Goal: Task Accomplishment & Management: Manage account settings

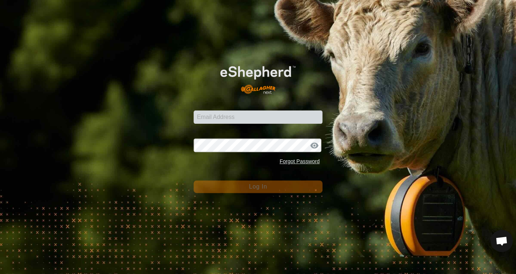
scroll to position [1431, 0]
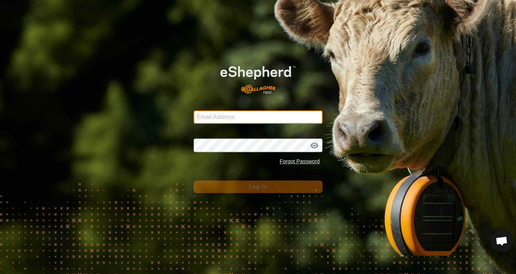
click at [232, 118] on input "Email Address" at bounding box center [258, 116] width 129 height 13
click at [0, 274] on com-1password-button at bounding box center [0, 274] width 0 height 0
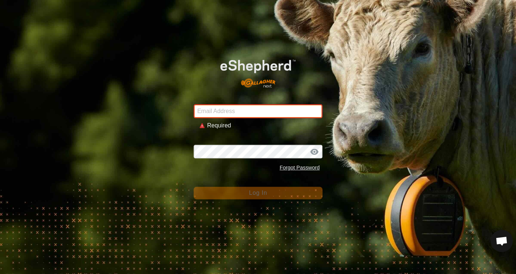
type input "gary@3-dg.com"
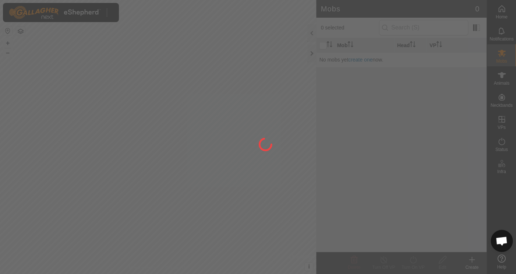
scroll to position [1431, 0]
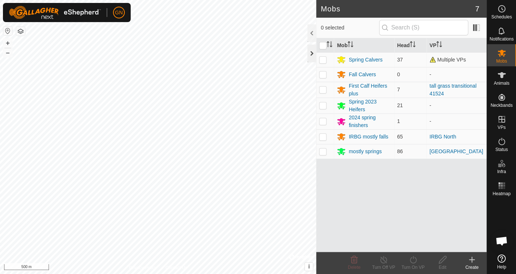
click at [311, 52] on div at bounding box center [311, 54] width 9 height 18
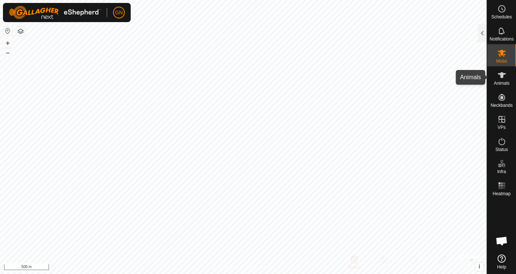
click at [503, 77] on icon at bounding box center [501, 75] width 9 height 9
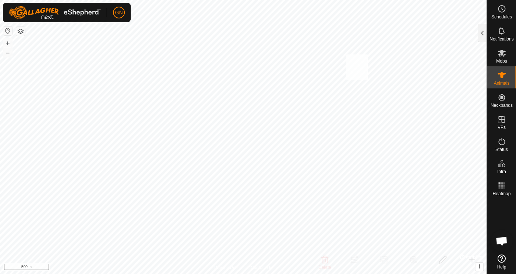
checkbox input "true"
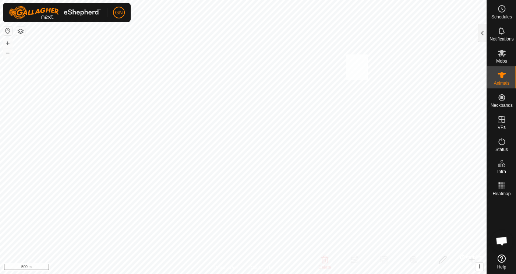
checkbox input "true"
click at [482, 33] on div at bounding box center [482, 33] width 9 height 18
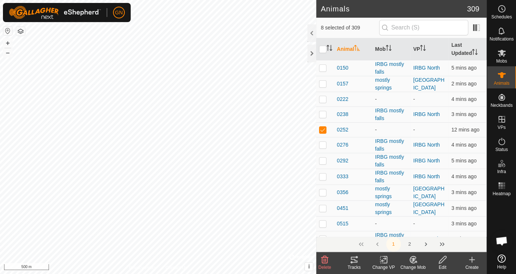
click at [412, 260] on icon at bounding box center [413, 259] width 9 height 9
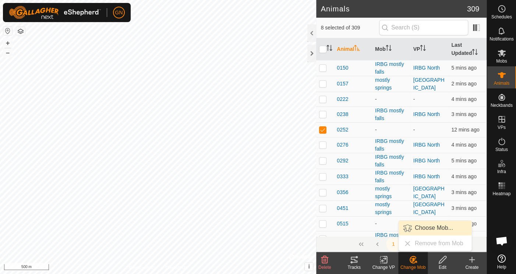
click at [423, 226] on link "Choose Mob..." at bounding box center [435, 228] width 73 height 15
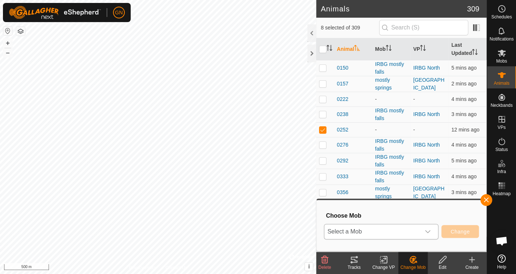
click at [427, 231] on icon "dropdown trigger" at bounding box center [428, 232] width 6 height 6
type input "Short Finishers"
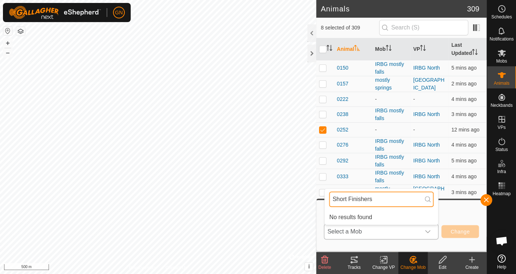
click at [385, 200] on input "Short Finishers" at bounding box center [381, 198] width 105 height 15
click at [411, 226] on span "Select a Mob" at bounding box center [372, 231] width 96 height 15
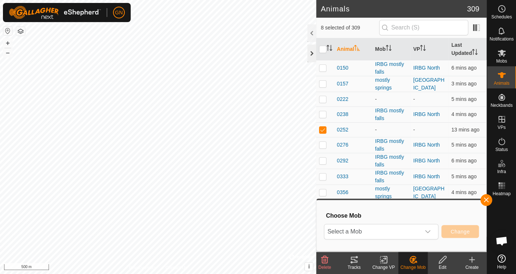
click at [311, 52] on div at bounding box center [311, 54] width 9 height 18
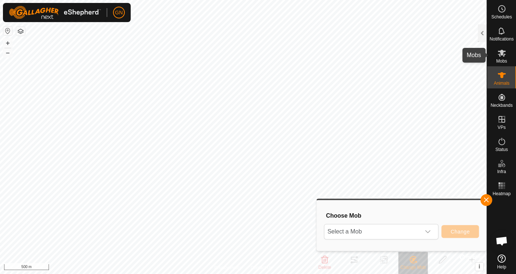
click at [500, 55] on icon at bounding box center [501, 53] width 9 height 9
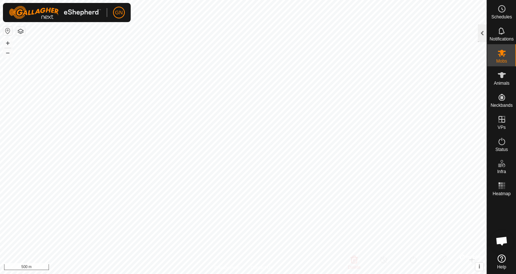
click at [482, 33] on div at bounding box center [482, 33] width 9 height 18
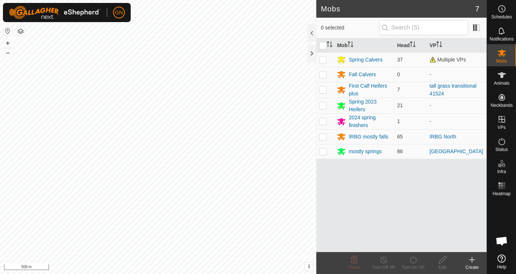
click at [469, 258] on icon at bounding box center [472, 259] width 9 height 9
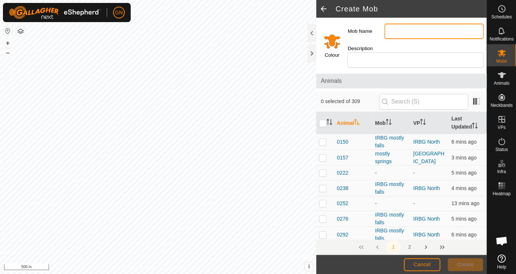
click at [398, 32] on input "Mob Name" at bounding box center [433, 31] width 99 height 15
click at [403, 31] on input "Short Finishers" at bounding box center [433, 31] width 99 height 15
type input "Short Term Finishers"
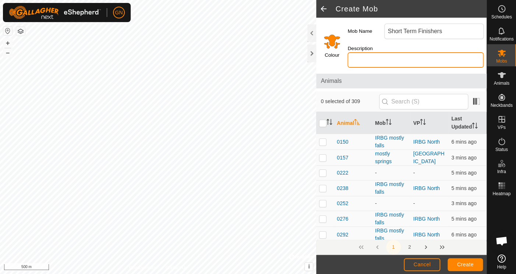
click at [377, 63] on input "Description" at bounding box center [416, 59] width 136 height 15
type input "harvest at or before end of 2025"
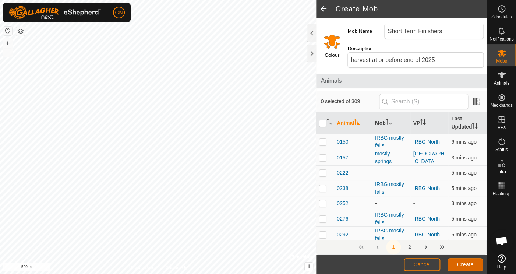
click at [462, 265] on span "Create" at bounding box center [465, 264] width 17 height 6
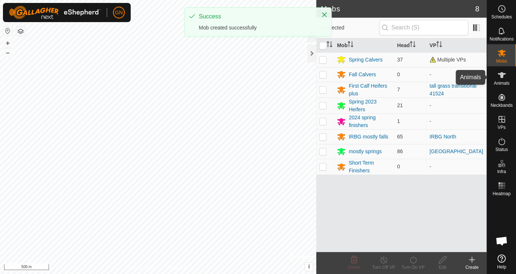
click at [498, 75] on icon at bounding box center [501, 75] width 9 height 9
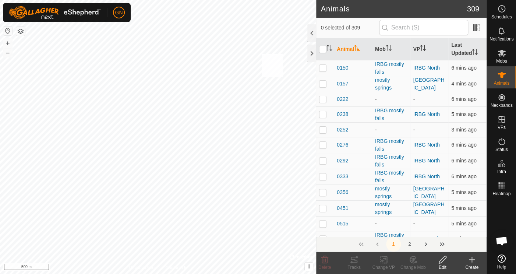
checkbox input "true"
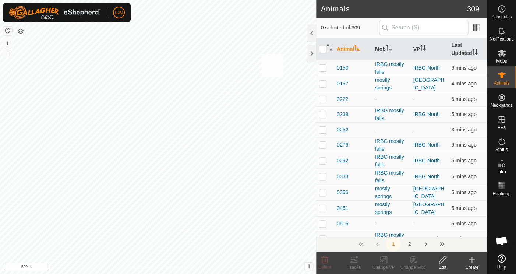
checkbox input "true"
click at [411, 259] on icon at bounding box center [413, 259] width 9 height 9
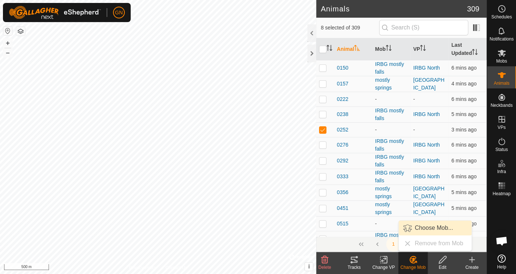
click at [423, 227] on link "Choose Mob..." at bounding box center [435, 228] width 73 height 15
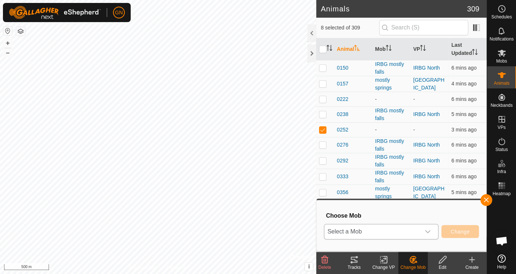
click at [427, 231] on icon "dropdown trigger" at bounding box center [428, 232] width 6 height 6
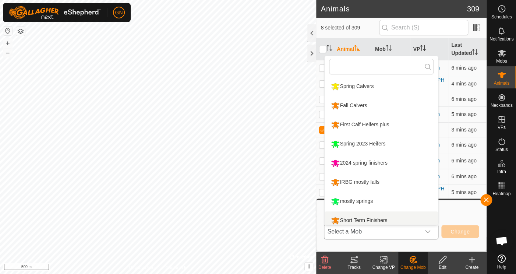
scroll to position [5, 0]
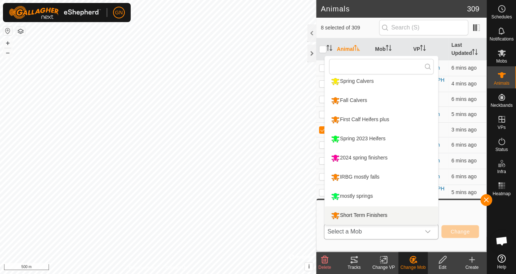
click at [375, 215] on li "Short Term Finishers" at bounding box center [381, 215] width 113 height 18
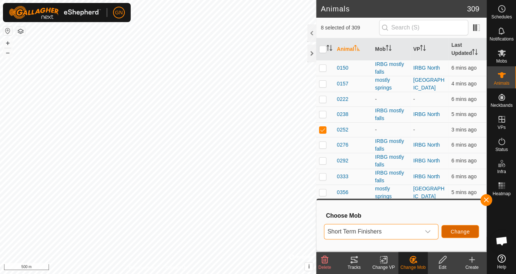
click at [458, 229] on span "Change" at bounding box center [460, 232] width 19 height 6
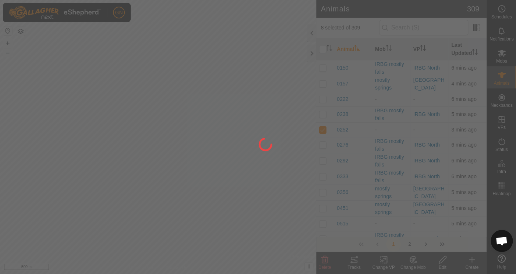
checkbox input "false"
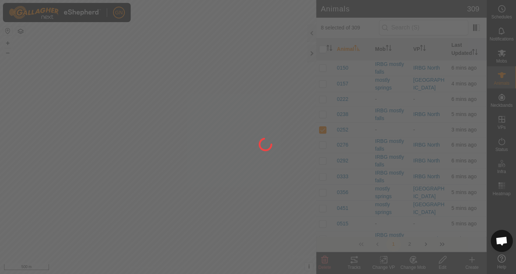
checkbox input "false"
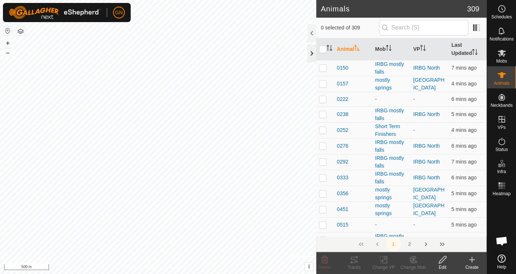
click at [313, 54] on div at bounding box center [311, 54] width 9 height 18
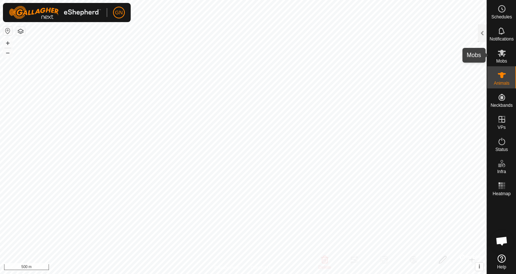
click at [501, 54] on icon at bounding box center [502, 53] width 8 height 7
click at [481, 31] on div at bounding box center [482, 33] width 9 height 18
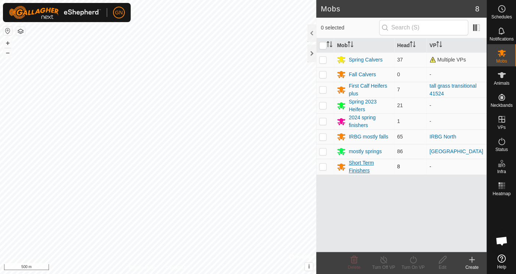
click at [345, 168] on icon at bounding box center [341, 166] width 9 height 9
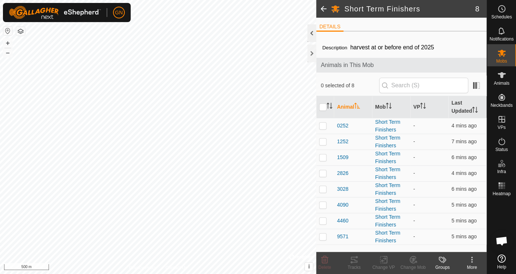
click at [311, 31] on div at bounding box center [311, 33] width 9 height 18
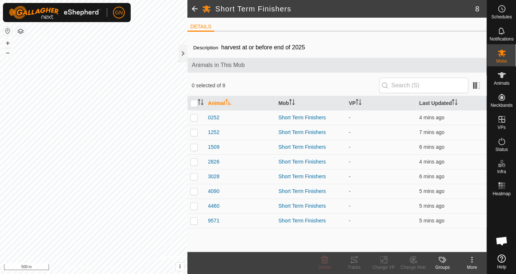
click at [195, 8] on span at bounding box center [194, 9] width 15 height 18
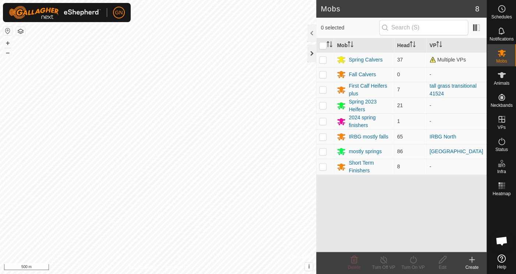
click at [311, 53] on div at bounding box center [311, 54] width 9 height 18
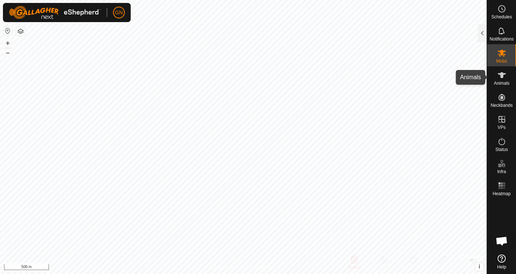
click at [503, 79] on icon at bounding box center [501, 75] width 9 height 9
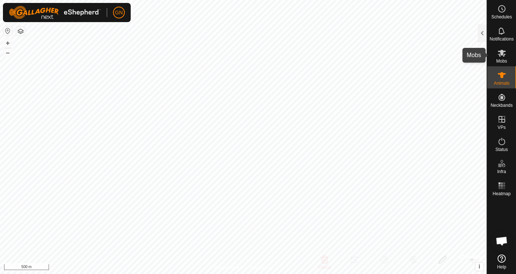
click at [502, 54] on icon at bounding box center [502, 53] width 8 height 7
click at [481, 33] on div at bounding box center [482, 33] width 9 height 18
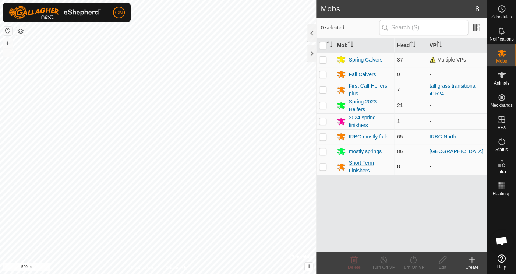
click at [357, 164] on div "Short Term Finishers" at bounding box center [370, 166] width 42 height 15
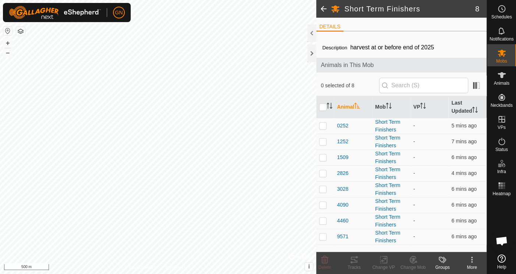
click at [442, 262] on icon at bounding box center [442, 260] width 6 height 6
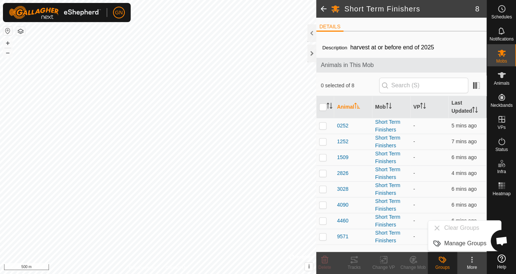
click at [441, 262] on icon at bounding box center [442, 260] width 6 height 6
click at [472, 264] on div "More" at bounding box center [471, 267] width 29 height 7
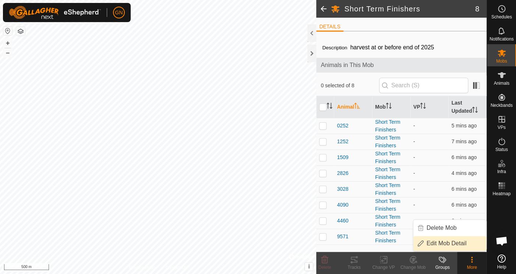
click at [446, 241] on link "Edit Mob Detail" at bounding box center [449, 243] width 73 height 15
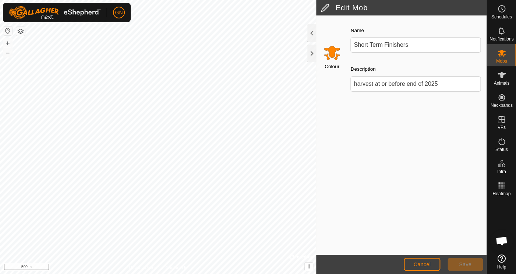
click at [331, 54] on input "Select a color" at bounding box center [332, 53] width 18 height 18
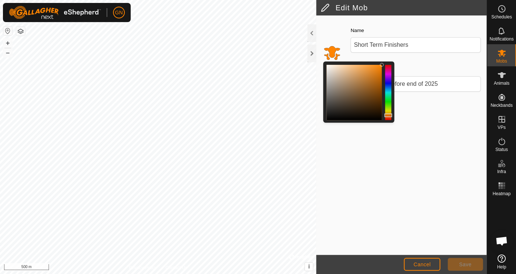
click at [387, 112] on div at bounding box center [388, 92] width 6 height 55
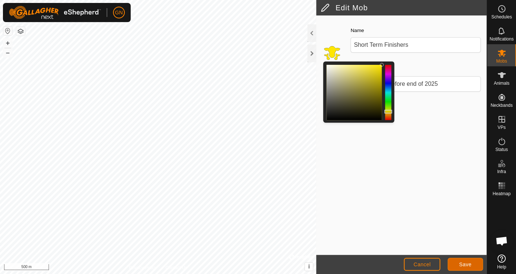
click at [471, 265] on span "Save" at bounding box center [465, 264] width 13 height 6
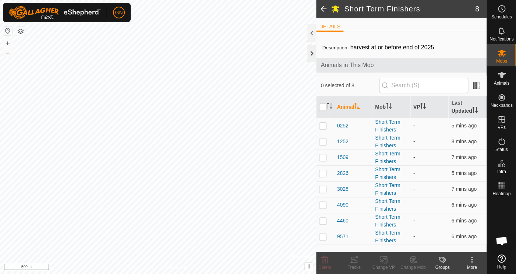
click at [312, 53] on div at bounding box center [311, 54] width 9 height 18
click at [310, 55] on div at bounding box center [311, 54] width 9 height 18
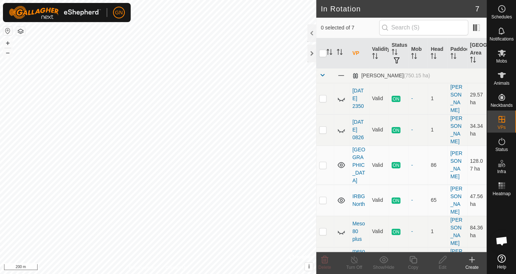
scroll to position [1515, 0]
click at [472, 260] on icon at bounding box center [471, 260] width 5 height 0
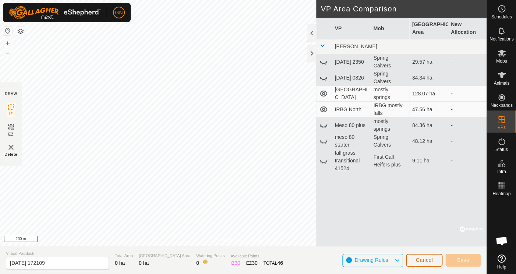
click at [416, 258] on span "Cancel" at bounding box center [424, 260] width 17 height 6
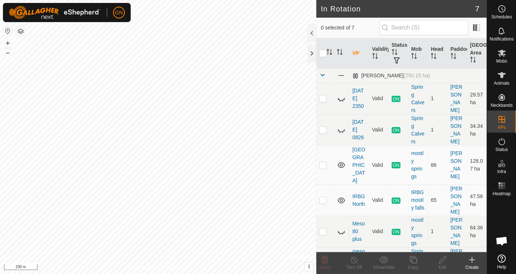
click at [471, 261] on icon at bounding box center [472, 259] width 9 height 9
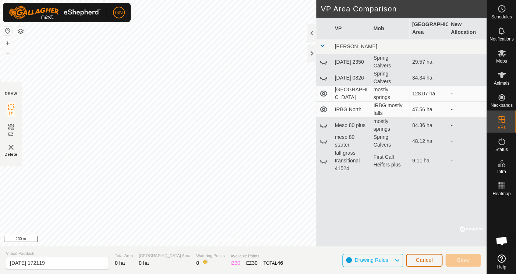
click at [438, 259] on button "Cancel" at bounding box center [424, 260] width 36 height 13
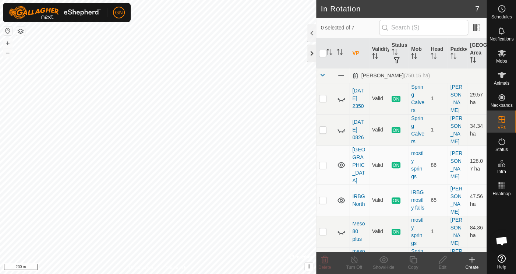
click at [311, 52] on div at bounding box center [311, 54] width 9 height 18
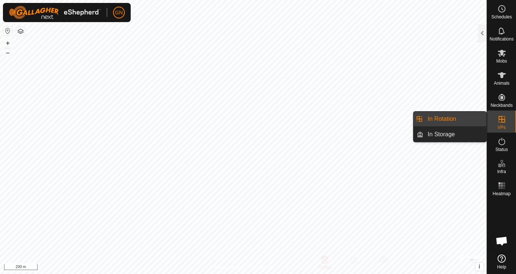
click at [498, 121] on link "In Rotation" at bounding box center [484, 119] width 63 height 15
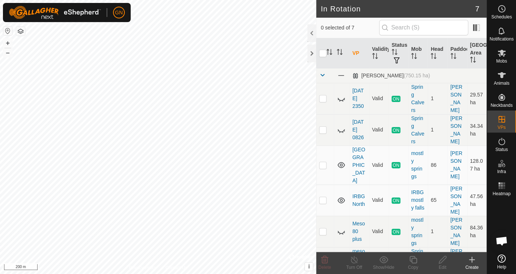
scroll to position [1515, 0]
click at [472, 261] on icon at bounding box center [472, 259] width 0 height 5
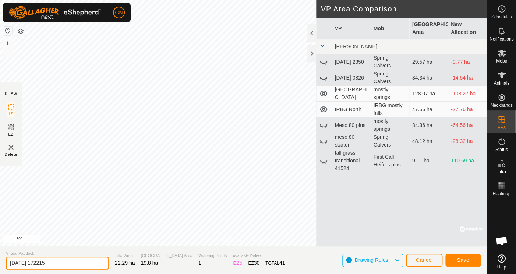
drag, startPoint x: 82, startPoint y: 262, endPoint x: -56, endPoint y: 249, distance: 139.0
click at [6, 257] on input "2025-09-20 172215" at bounding box center [57, 263] width 103 height 13
type input "airstrip training paddock 092025"
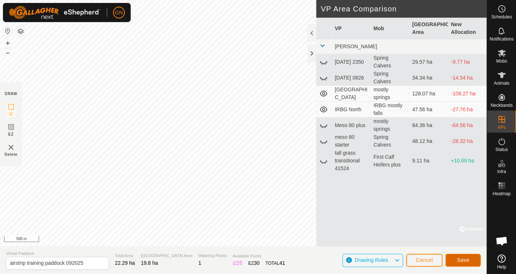
click at [464, 258] on span "Save" at bounding box center [463, 260] width 13 height 6
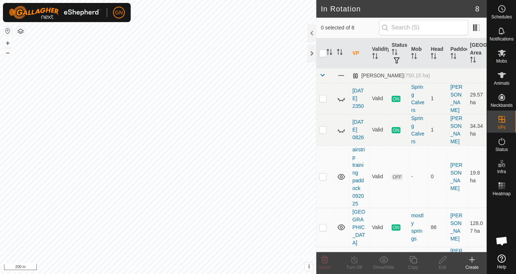
checkbox input "true"
click at [441, 260] on icon at bounding box center [442, 259] width 9 height 9
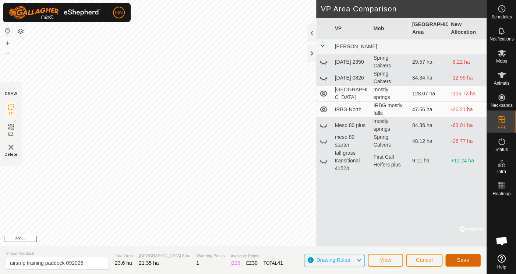
click at [465, 259] on span "Save" at bounding box center [463, 260] width 13 height 6
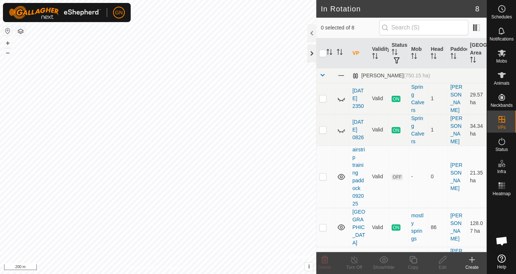
click at [311, 52] on div at bounding box center [311, 54] width 9 height 18
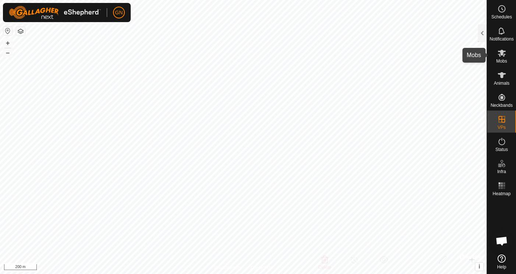
click at [505, 56] on icon at bounding box center [501, 53] width 9 height 9
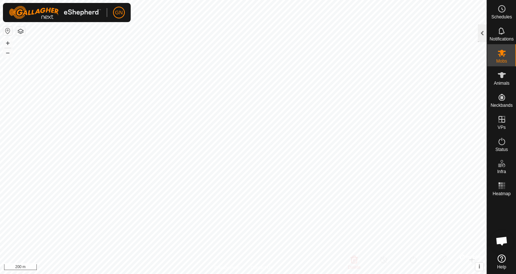
click at [483, 34] on div at bounding box center [482, 33] width 9 height 18
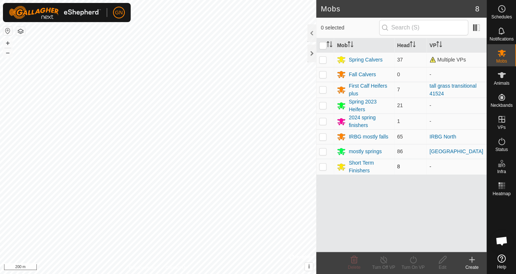
click at [324, 168] on p-checkbox at bounding box center [322, 166] width 7 height 6
checkbox input "true"
click at [413, 259] on icon at bounding box center [413, 259] width 9 height 9
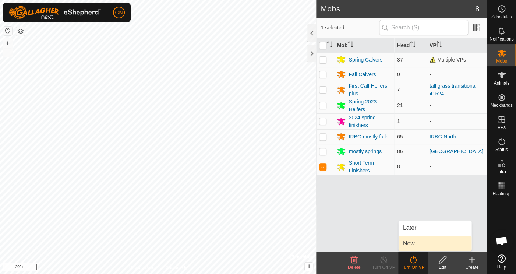
click at [407, 243] on link "Now" at bounding box center [435, 243] width 73 height 15
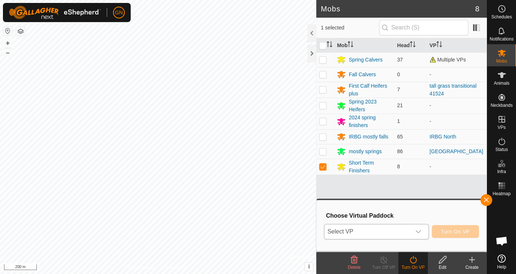
click at [417, 231] on icon "dropdown trigger" at bounding box center [418, 231] width 5 height 3
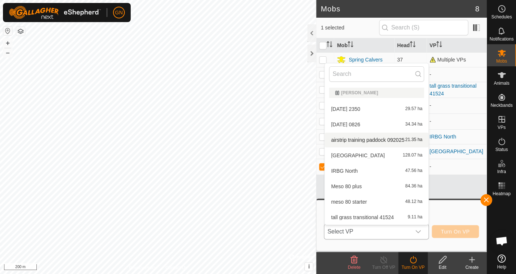
click at [360, 140] on li "airstrip training paddock 092025 21.35 ha" at bounding box center [377, 140] width 104 height 15
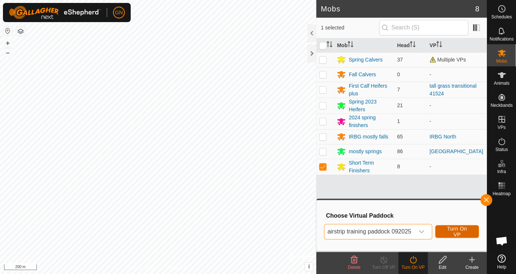
click at [459, 231] on span "Turn On VP" at bounding box center [456, 232] width 25 height 12
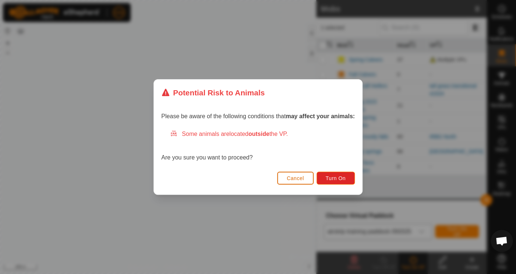
click at [301, 180] on span "Cancel" at bounding box center [295, 178] width 17 height 6
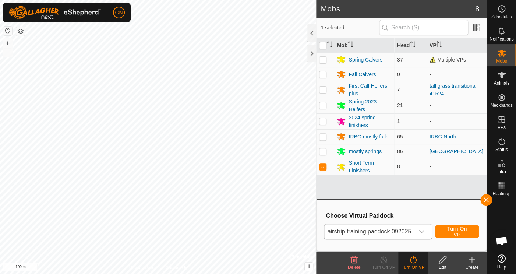
click at [445, 264] on icon at bounding box center [442, 259] width 9 height 9
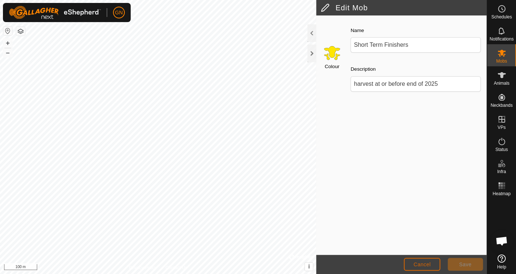
click at [416, 266] on span "Cancel" at bounding box center [421, 264] width 17 height 6
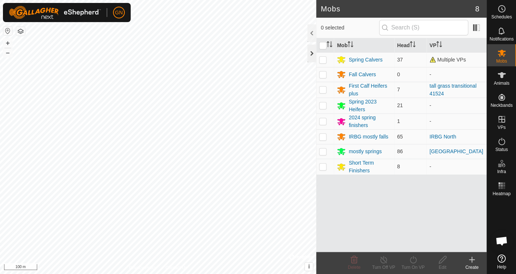
click at [311, 53] on div at bounding box center [311, 54] width 9 height 18
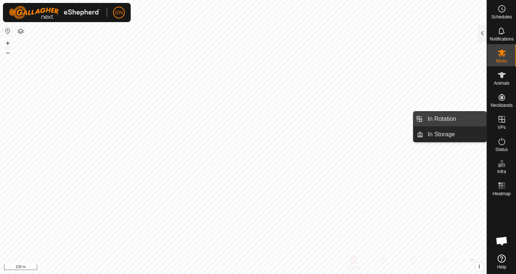
click at [471, 117] on link "In Rotation" at bounding box center [454, 119] width 63 height 15
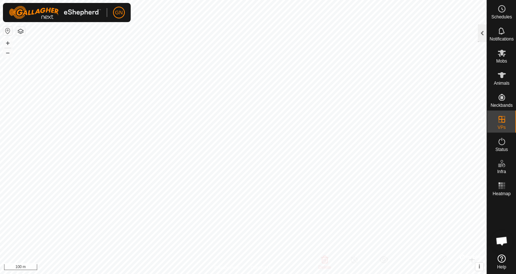
click at [481, 34] on div at bounding box center [482, 33] width 9 height 18
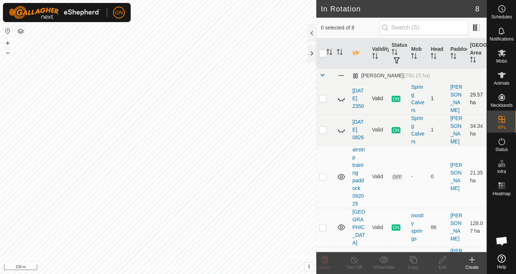
click at [323, 100] on p-checkbox at bounding box center [322, 98] width 7 height 6
checkbox input "true"
click at [392, 99] on span "ON" at bounding box center [396, 99] width 9 height 6
click at [322, 177] on p-checkbox at bounding box center [322, 176] width 7 height 6
checkbox input "true"
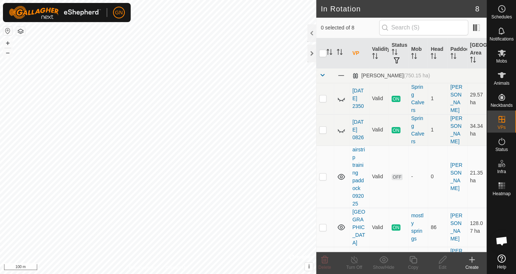
checkbox input "false"
checkbox input "true"
click at [440, 262] on icon at bounding box center [442, 259] width 9 height 9
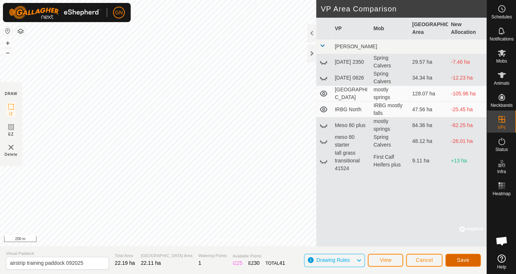
click at [474, 258] on button "Save" at bounding box center [462, 260] width 35 height 13
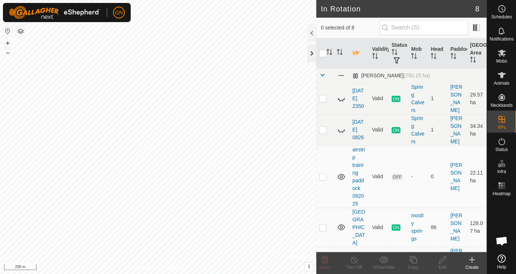
click at [312, 54] on div at bounding box center [311, 54] width 9 height 18
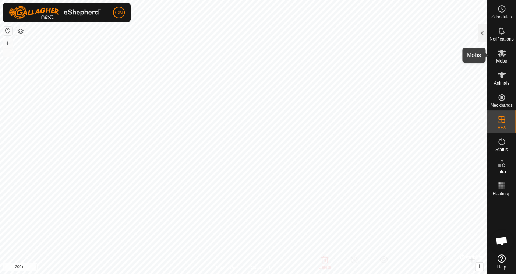
click at [500, 53] on icon at bounding box center [501, 53] width 9 height 9
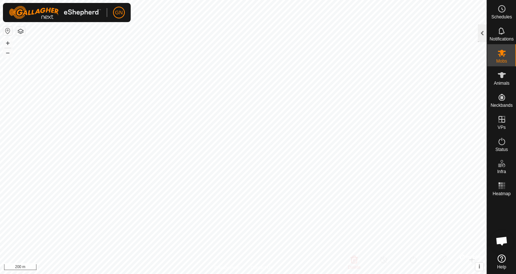
click at [483, 35] on div at bounding box center [482, 33] width 9 height 18
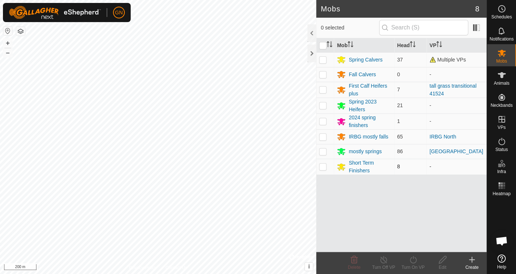
click at [322, 167] on p-checkbox at bounding box center [322, 166] width 7 height 6
checkbox input "true"
click at [412, 260] on icon at bounding box center [413, 259] width 9 height 9
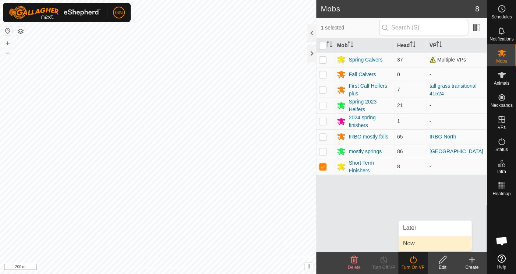
click at [412, 242] on link "Now" at bounding box center [435, 243] width 73 height 15
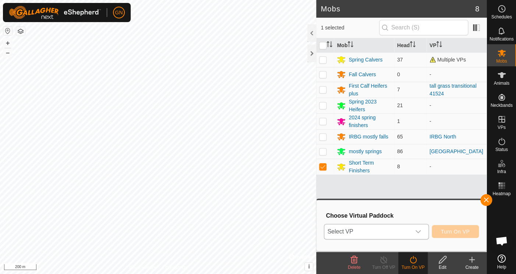
click at [419, 230] on icon "dropdown trigger" at bounding box center [418, 232] width 6 height 6
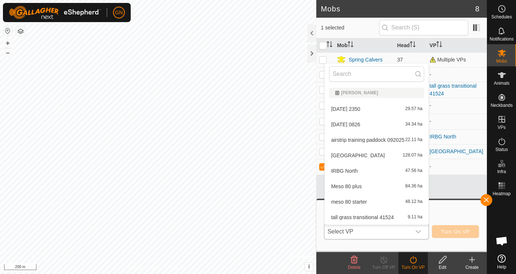
click at [366, 141] on li "airstrip training paddock 092025 22.11 ha" at bounding box center [377, 140] width 104 height 15
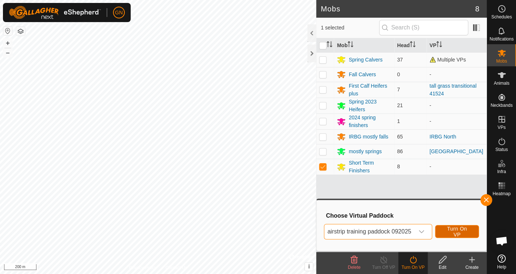
click at [456, 229] on span "Turn On VP" at bounding box center [456, 232] width 25 height 12
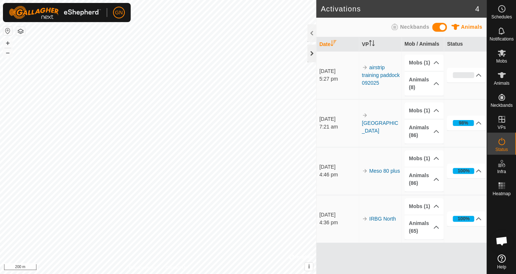
click at [312, 54] on div at bounding box center [311, 54] width 9 height 18
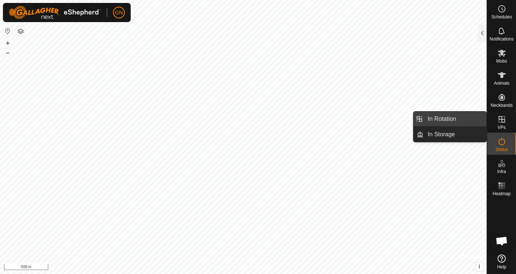
click at [453, 118] on link "In Rotation" at bounding box center [454, 119] width 63 height 15
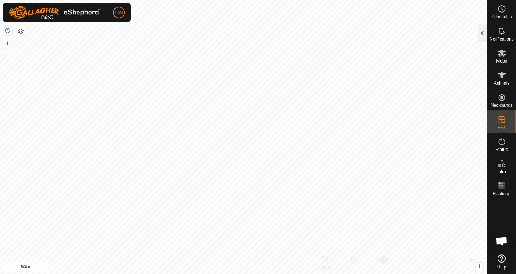
click at [480, 34] on div at bounding box center [482, 33] width 9 height 18
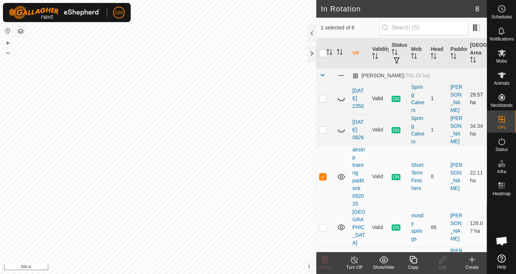
checkbox input "false"
checkbox input "true"
checkbox input "false"
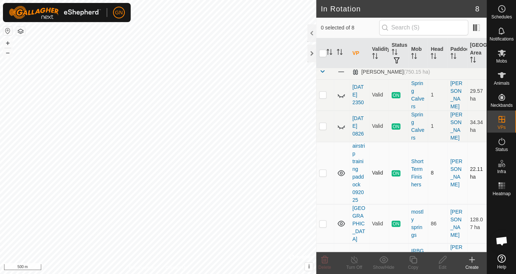
scroll to position [137, 0]
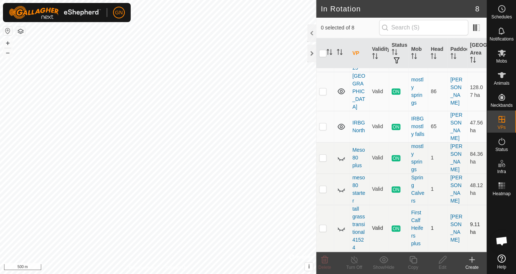
click at [326, 228] on p-checkbox at bounding box center [322, 228] width 7 height 6
checkbox input "true"
click at [354, 260] on icon at bounding box center [354, 259] width 9 height 9
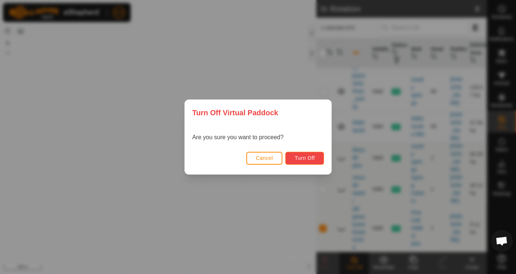
click at [292, 159] on button "Turn Off" at bounding box center [304, 158] width 39 height 13
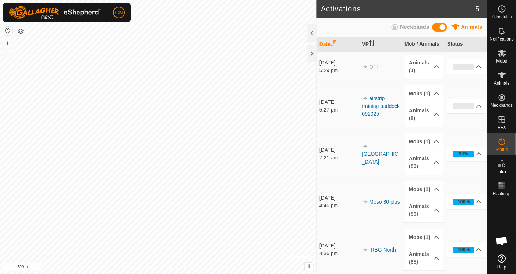
scroll to position [1, 0]
click at [312, 55] on div at bounding box center [311, 54] width 9 height 18
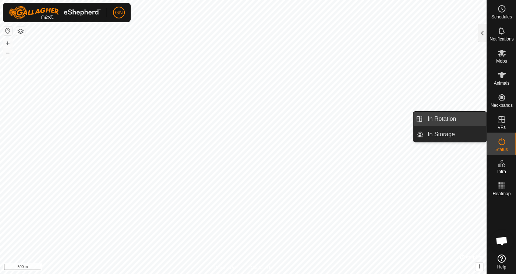
click at [436, 117] on link "In Rotation" at bounding box center [454, 119] width 63 height 15
click at [459, 122] on link "In Rotation" at bounding box center [454, 119] width 63 height 15
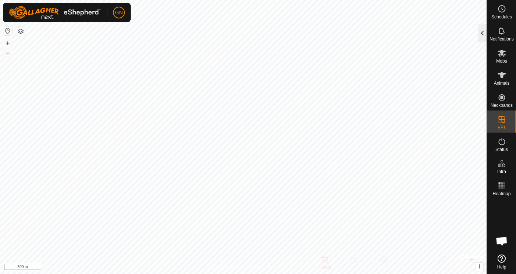
click at [484, 31] on div at bounding box center [482, 33] width 9 height 18
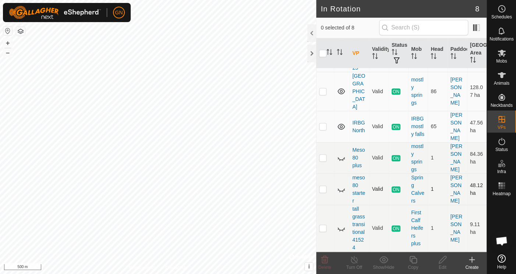
click at [323, 190] on p-checkbox at bounding box center [322, 189] width 7 height 6
checkbox input "true"
click at [324, 189] on p-checkbox at bounding box center [322, 189] width 7 height 6
checkbox input "true"
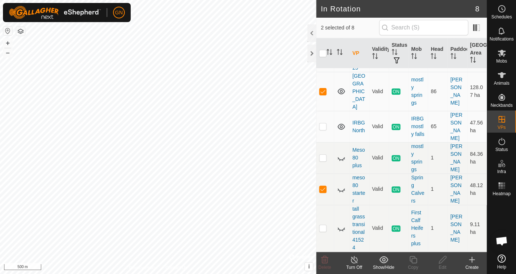
click at [355, 258] on icon at bounding box center [354, 259] width 9 height 9
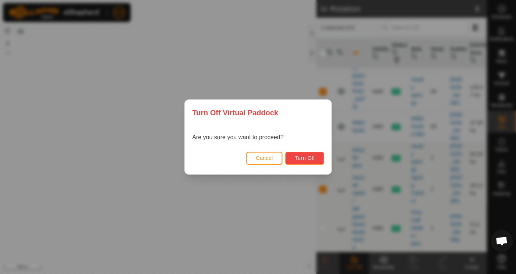
click at [313, 164] on button "Turn Off" at bounding box center [304, 158] width 39 height 13
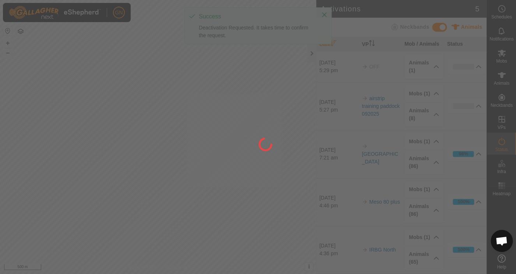
scroll to position [1, 0]
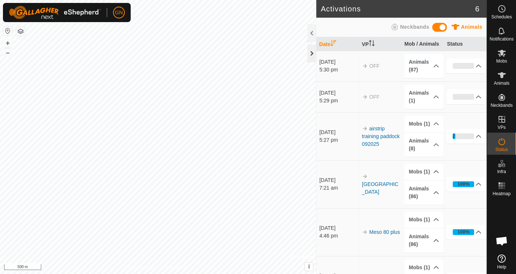
click at [310, 53] on div at bounding box center [311, 54] width 9 height 18
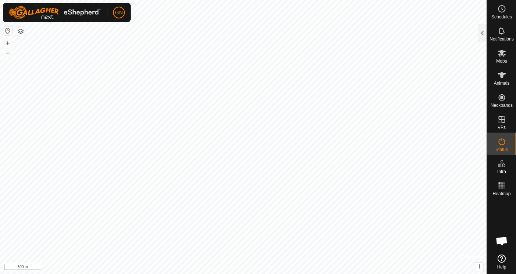
click at [498, 116] on link "In Rotation" at bounding box center [484, 119] width 63 height 15
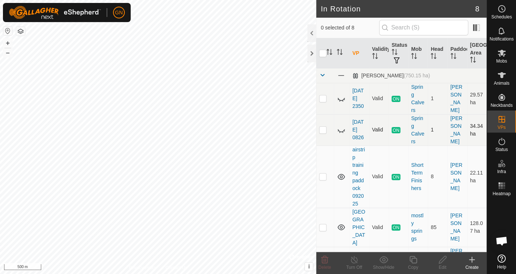
click at [324, 131] on p-checkbox at bounding box center [322, 130] width 7 height 6
checkbox input "true"
click at [354, 260] on line at bounding box center [354, 260] width 6 height 6
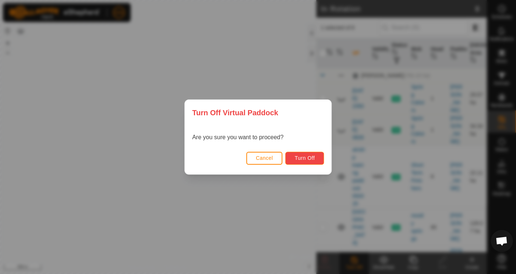
click at [290, 158] on button "Turn Off" at bounding box center [304, 158] width 39 height 13
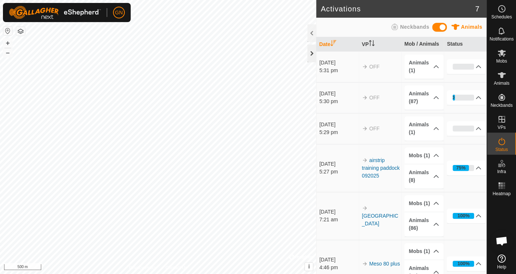
click at [308, 56] on div at bounding box center [311, 54] width 9 height 18
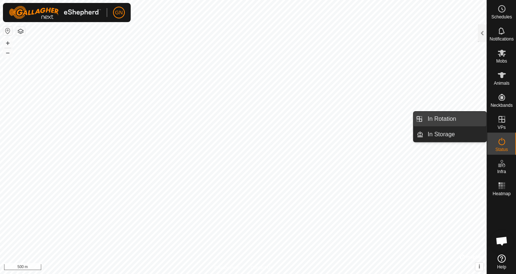
click at [470, 119] on link "In Rotation" at bounding box center [454, 119] width 63 height 15
click at [439, 120] on link "In Rotation" at bounding box center [454, 119] width 63 height 15
click at [440, 119] on link "In Rotation" at bounding box center [454, 119] width 63 height 15
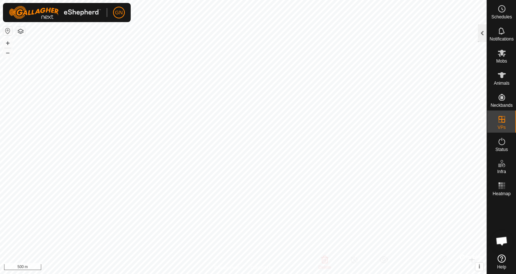
click at [480, 36] on div at bounding box center [482, 33] width 9 height 18
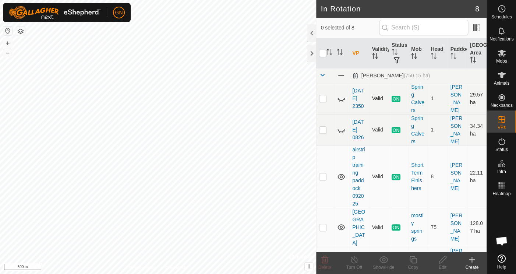
click at [324, 99] on p-checkbox at bounding box center [322, 98] width 7 height 6
checkbox input "true"
click at [353, 261] on icon at bounding box center [354, 259] width 9 height 9
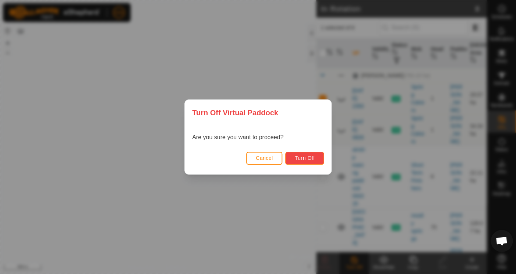
click at [311, 158] on span "Turn Off" at bounding box center [305, 158] width 20 height 6
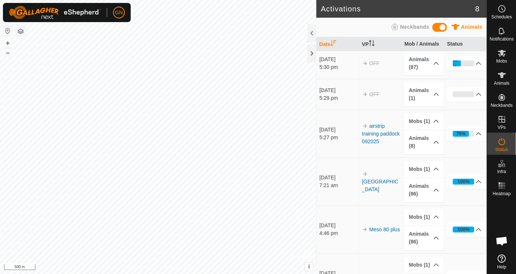
scroll to position [63, 0]
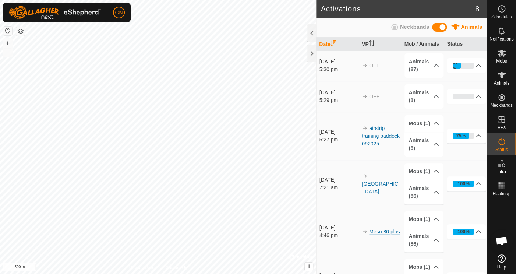
click at [377, 229] on link "Meso 80 plus" at bounding box center [384, 232] width 31 height 6
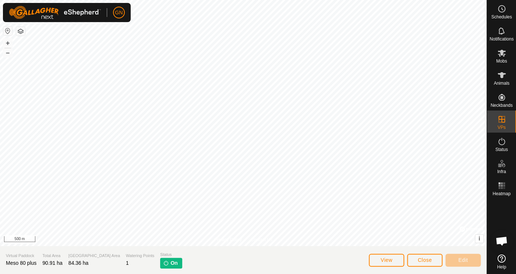
click at [170, 262] on span "On" at bounding box center [173, 263] width 7 height 8
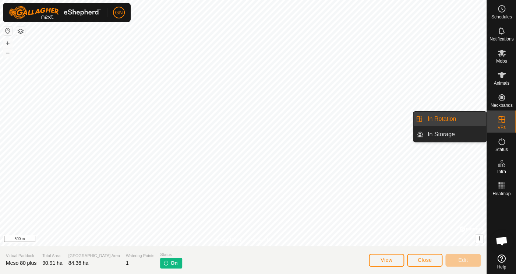
click at [503, 120] on link "In Rotation" at bounding box center [484, 119] width 63 height 15
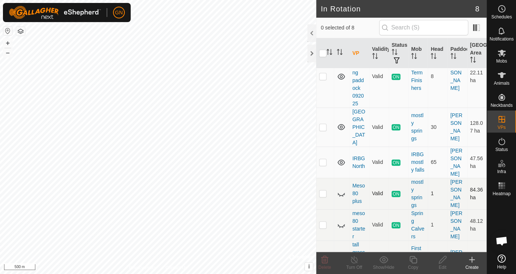
scroll to position [137, 0]
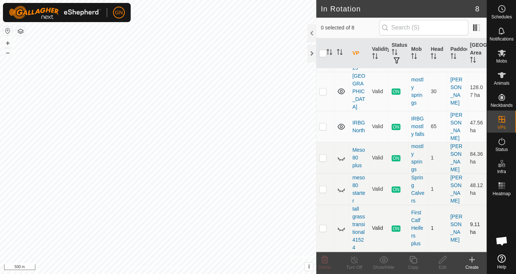
click at [320, 229] on p-checkbox at bounding box center [322, 228] width 7 height 6
click at [321, 228] on p-checkbox at bounding box center [322, 228] width 7 height 6
checkbox input "false"
click at [324, 189] on p-checkbox at bounding box center [322, 189] width 7 height 6
click at [324, 188] on p-checkbox at bounding box center [322, 189] width 7 height 6
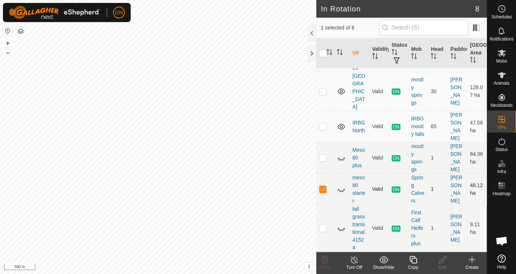
checkbox input "false"
click at [324, 160] on p-checkbox at bounding box center [322, 158] width 7 height 6
checkbox input "true"
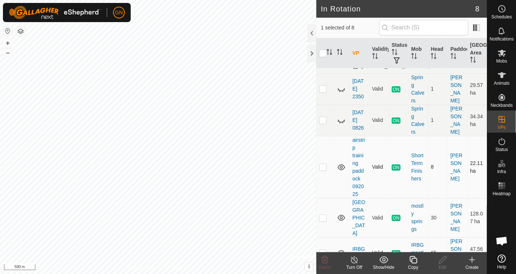
scroll to position [0, 0]
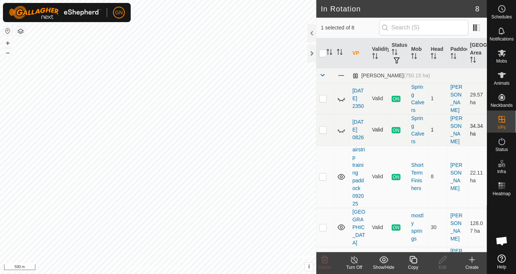
click at [323, 130] on p-checkbox at bounding box center [322, 130] width 7 height 6
checkbox input "true"
click at [355, 261] on line at bounding box center [354, 260] width 6 height 6
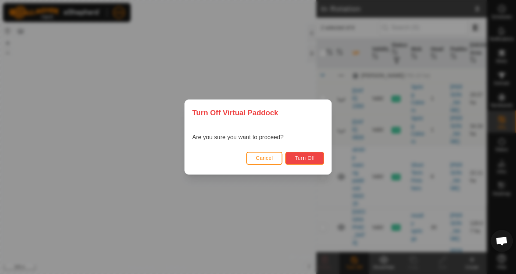
click at [293, 161] on button "Turn Off" at bounding box center [304, 158] width 39 height 13
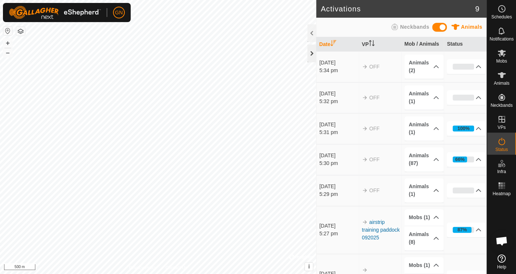
click at [312, 54] on div at bounding box center [311, 54] width 9 height 18
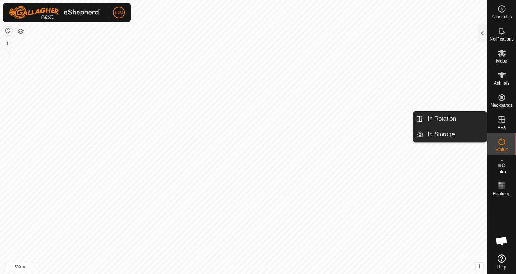
click at [500, 123] on link "In Rotation" at bounding box center [484, 119] width 63 height 15
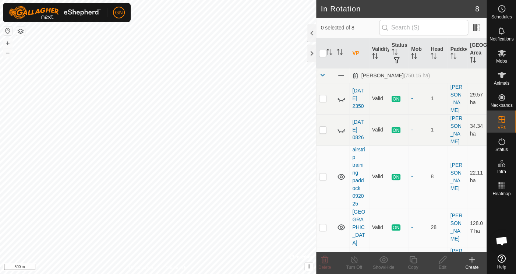
scroll to position [1515, 0]
click at [312, 53] on div at bounding box center [311, 54] width 9 height 18
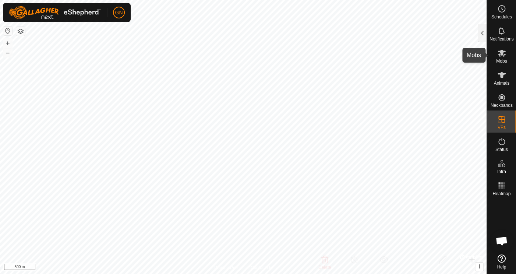
click at [500, 57] on icon at bounding box center [501, 53] width 9 height 9
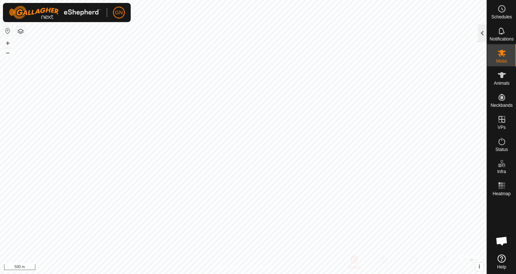
click at [482, 36] on div at bounding box center [482, 33] width 9 height 18
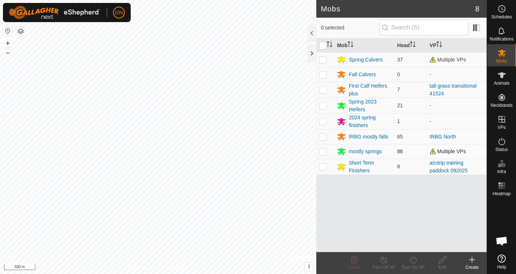
click at [324, 153] on p-checkbox at bounding box center [322, 151] width 7 height 6
checkbox input "true"
click at [413, 261] on icon at bounding box center [413, 259] width 9 height 9
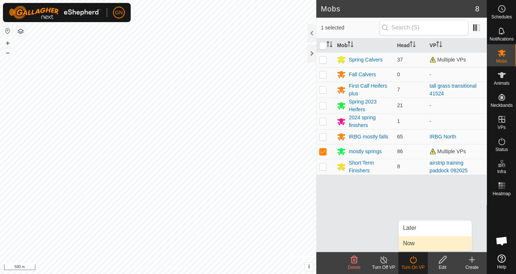
click at [410, 243] on link "Now" at bounding box center [435, 243] width 73 height 15
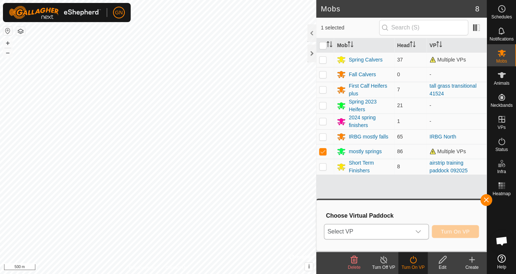
click at [417, 232] on icon "dropdown trigger" at bounding box center [418, 231] width 5 height 3
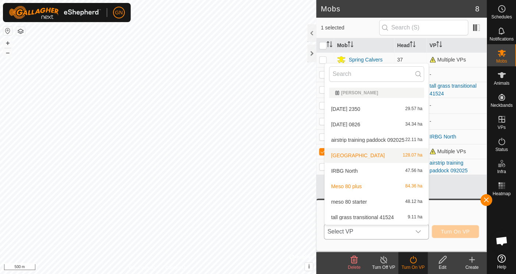
click at [363, 154] on li "[GEOGRAPHIC_DATA] 091725 128.07 ha" at bounding box center [377, 155] width 104 height 15
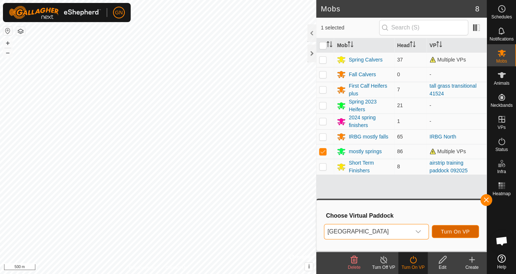
click at [446, 231] on span "Turn On VP" at bounding box center [455, 232] width 29 height 6
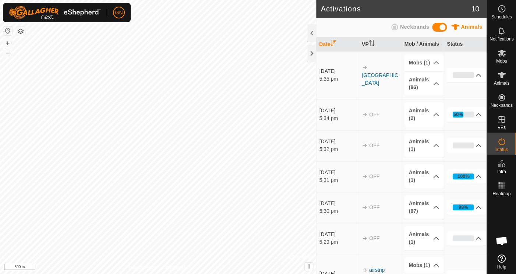
scroll to position [1563, 0]
